Goal: Transaction & Acquisition: Purchase product/service

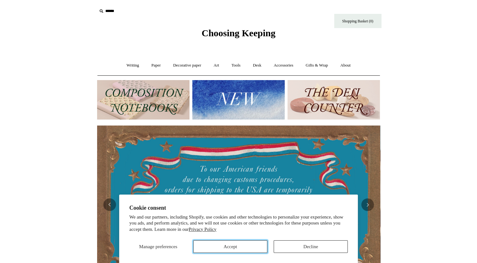
click at [240, 245] on button "Accept" at bounding box center [230, 246] width 74 height 13
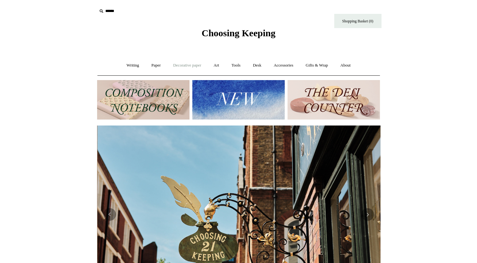
scroll to position [0, 283]
click at [131, 67] on link "Writing +" at bounding box center [133, 65] width 24 height 17
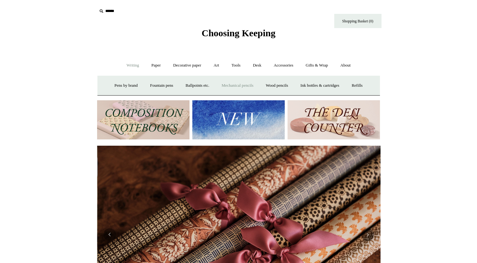
scroll to position [0, 566]
click at [274, 85] on link "Wood pencils +" at bounding box center [277, 85] width 34 height 17
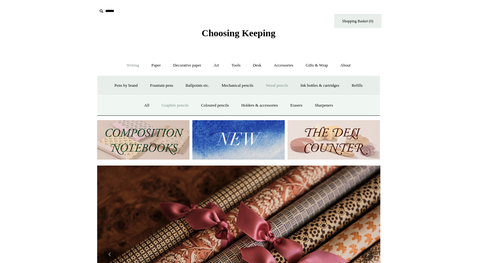
click at [163, 107] on link "Graphite pencils" at bounding box center [175, 105] width 38 height 17
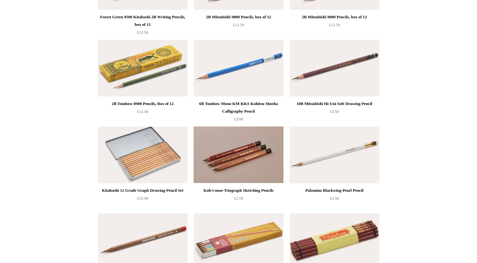
scroll to position [252, 0]
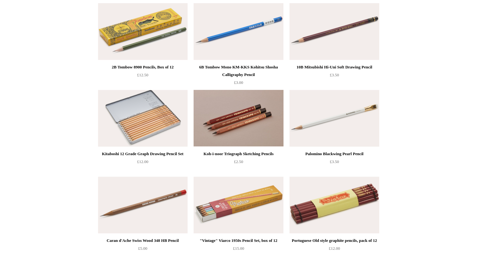
click at [252, 113] on img at bounding box center [237, 118] width 89 height 57
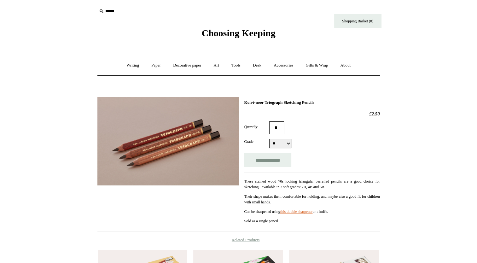
click at [286, 144] on select "** ** **" at bounding box center [280, 143] width 22 height 9
click at [339, 140] on div "Grade ** ** ** ** ** **" at bounding box center [312, 143] width 136 height 9
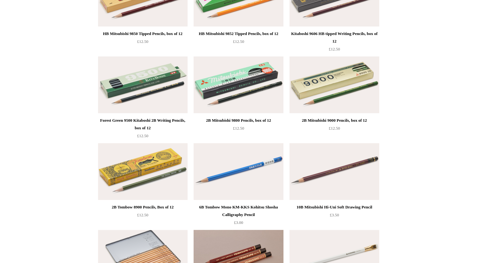
scroll to position [63, 0]
